Goal: Transaction & Acquisition: Download file/media

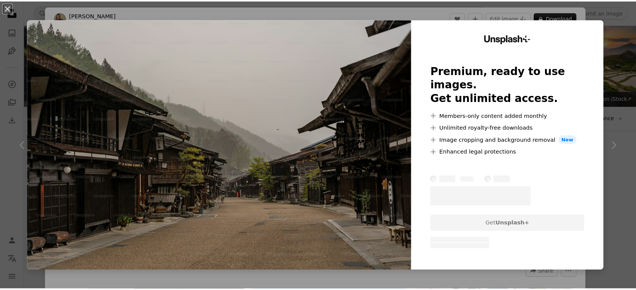
scroll to position [474, 0]
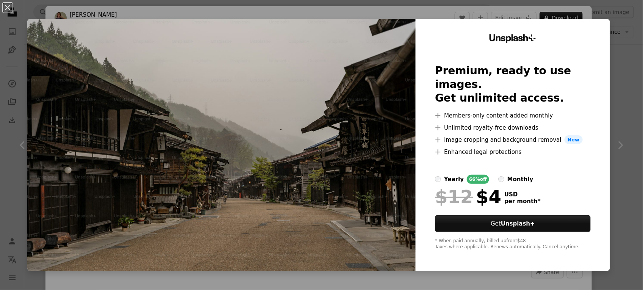
click at [611, 13] on div "An X shape Unsplash+ Premium, ready to use images. Get unlimited access. A plus…" at bounding box center [321, 145] width 643 height 290
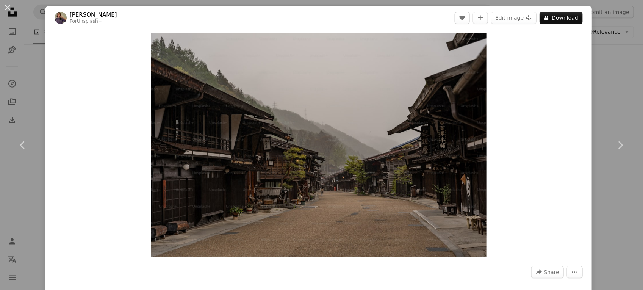
click at [599, 58] on div "An X shape Chevron left Chevron right [PERSON_NAME] For Unsplash+ A heart A plu…" at bounding box center [321, 145] width 643 height 290
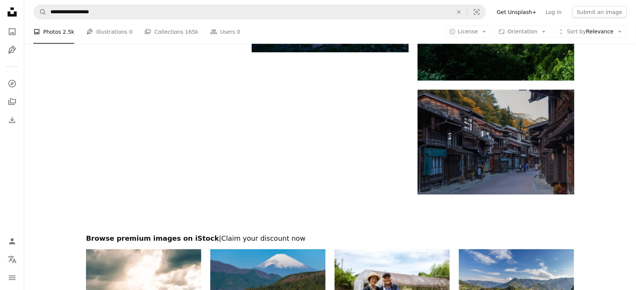
scroll to position [1449, 0]
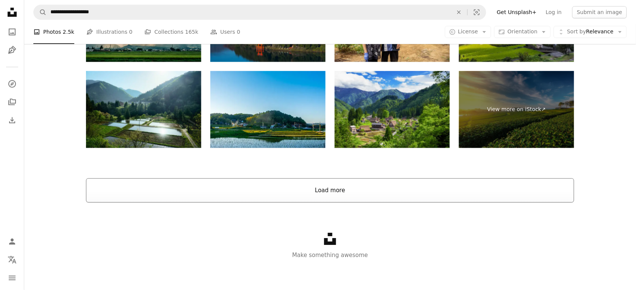
click at [342, 187] on button "Load more" at bounding box center [330, 190] width 488 height 24
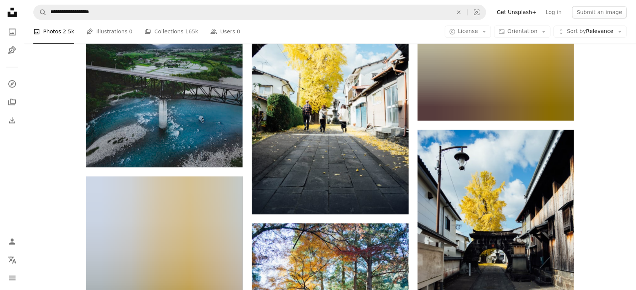
scroll to position [8401, 0]
